Goal: Entertainment & Leisure: Consume media (video, audio)

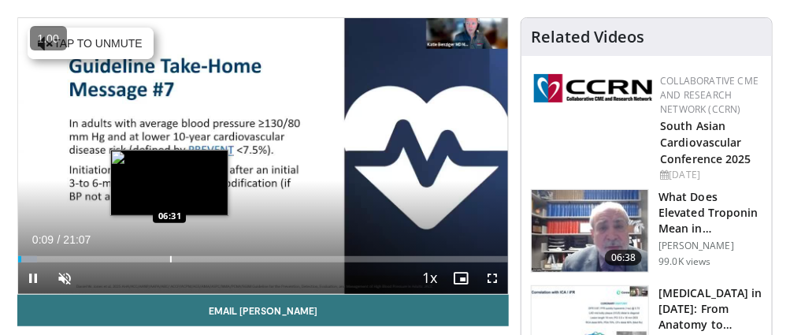
scroll to position [79, 0]
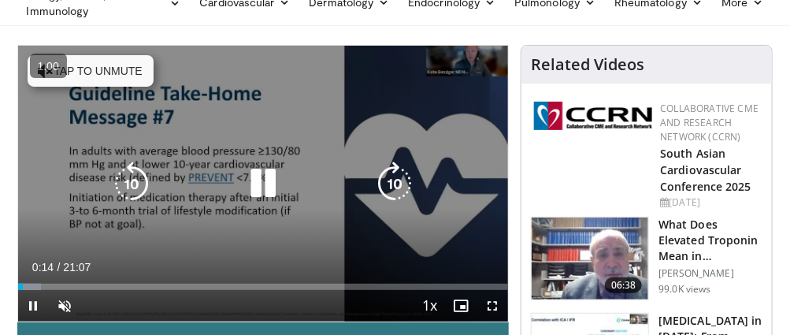
click at [121, 69] on button "Tap to unmute" at bounding box center [91, 70] width 126 height 31
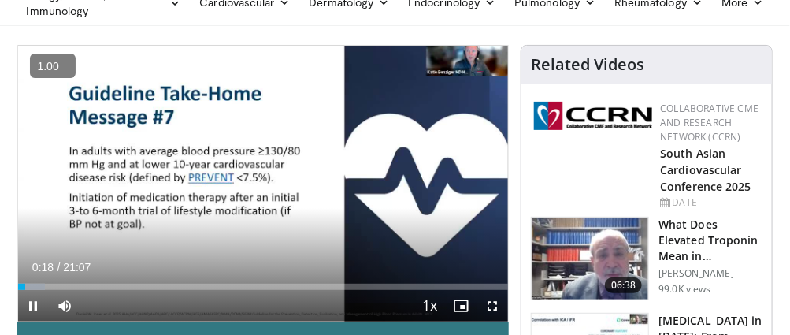
click at [0, 0] on button "+" at bounding box center [0, 0] width 0 height 0
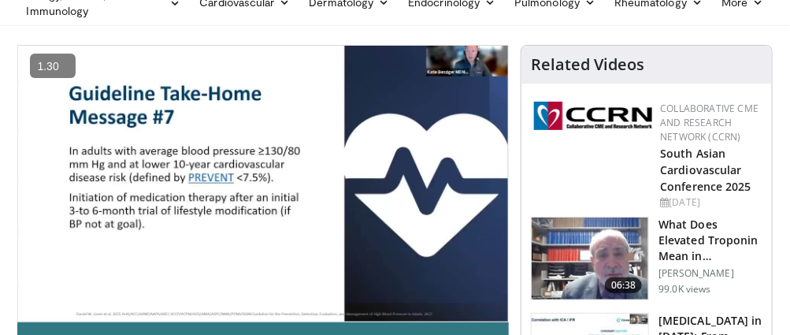
click at [0, 0] on button "+" at bounding box center [0, 0] width 0 height 0
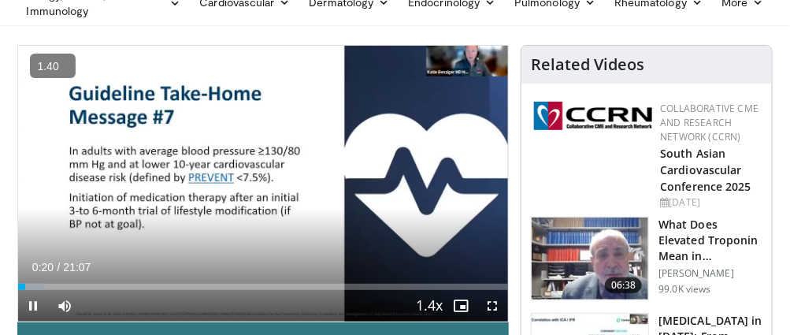
click at [0, 0] on button "+" at bounding box center [0, 0] width 0 height 0
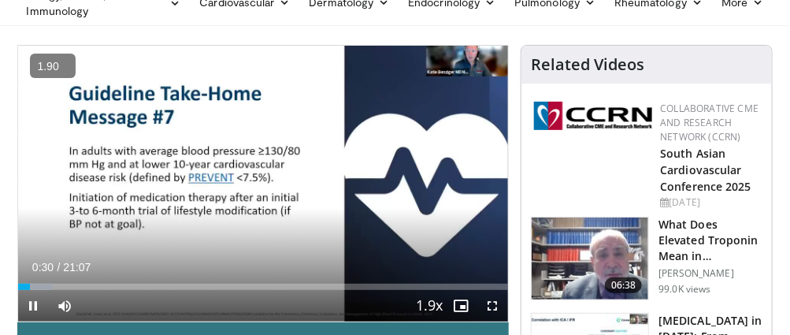
click at [0, 0] on button "−" at bounding box center [0, 0] width 0 height 0
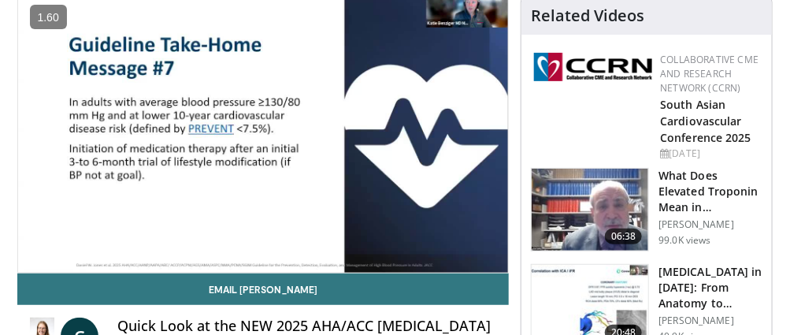
scroll to position [157, 0]
